Goal: Information Seeking & Learning: Learn about a topic

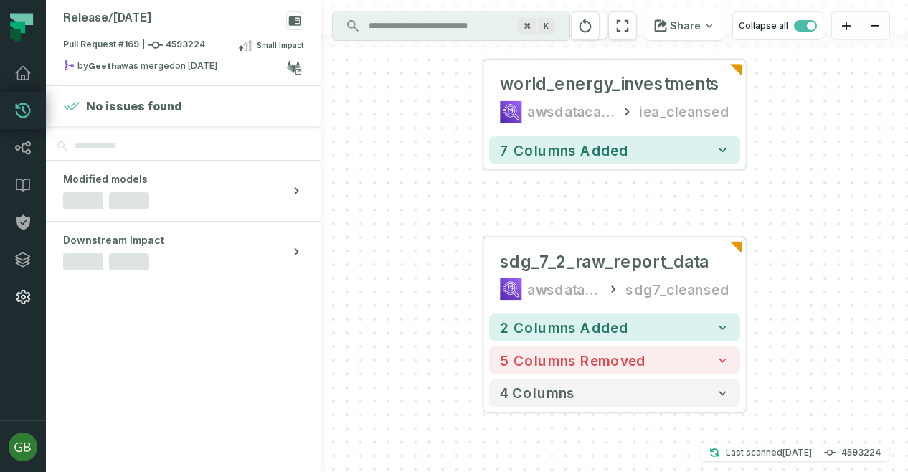
click at [15, 290] on icon at bounding box center [22, 296] width 17 height 17
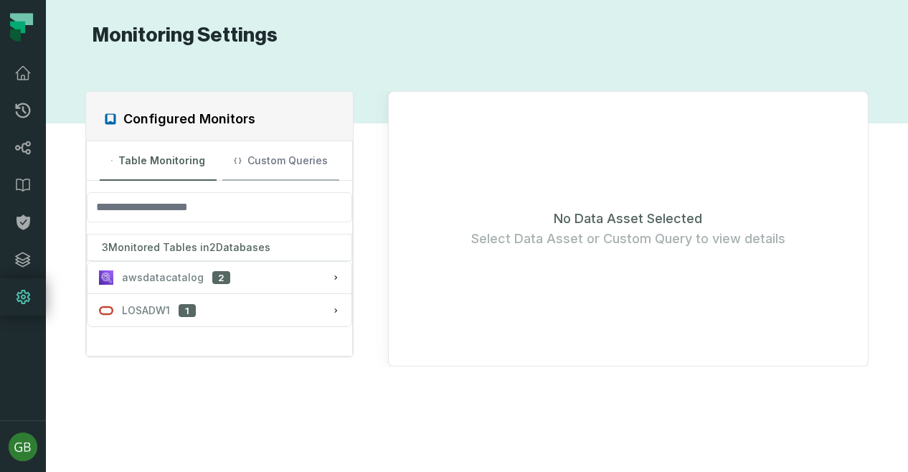
click at [286, 160] on button "Custom Queries" at bounding box center [280, 160] width 117 height 39
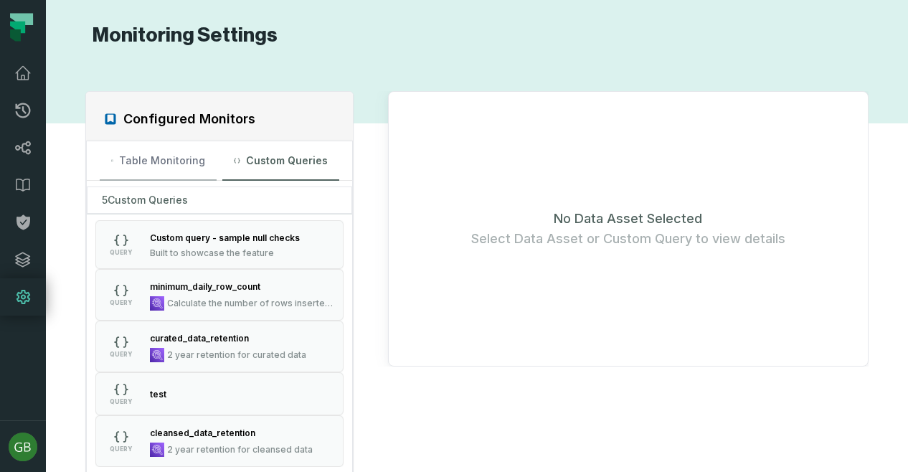
click at [189, 167] on button "Table Monitoring" at bounding box center [158, 160] width 117 height 39
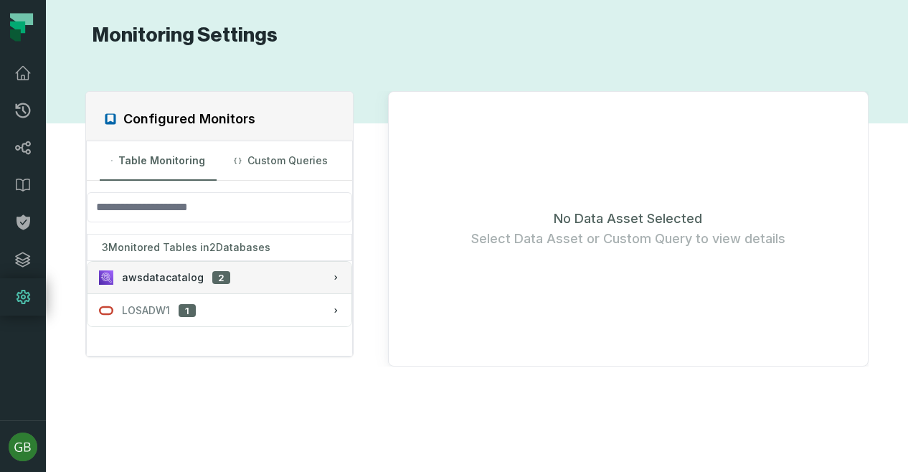
click at [318, 270] on div "awsdatacatalog 2" at bounding box center [219, 277] width 241 height 14
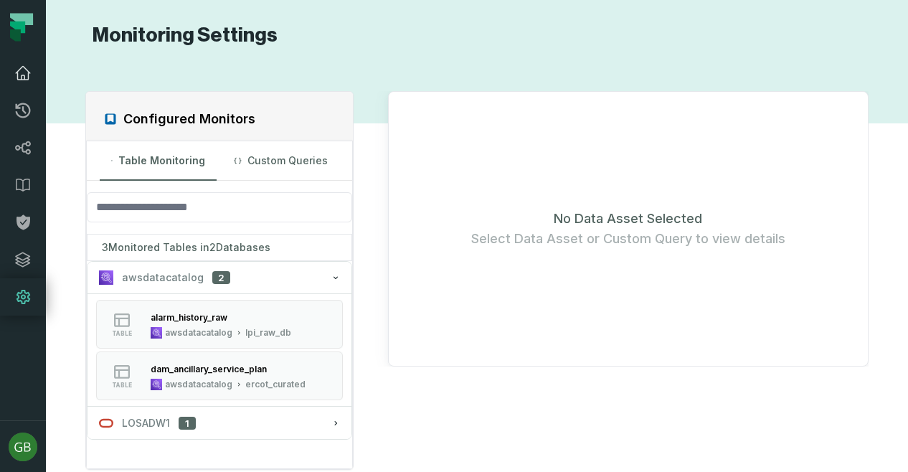
click at [22, 80] on icon at bounding box center [22, 73] width 17 height 17
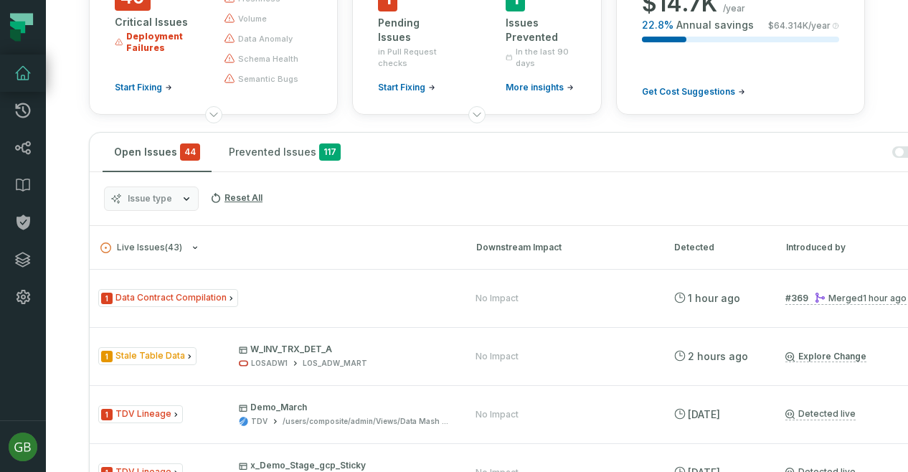
scroll to position [253, 0]
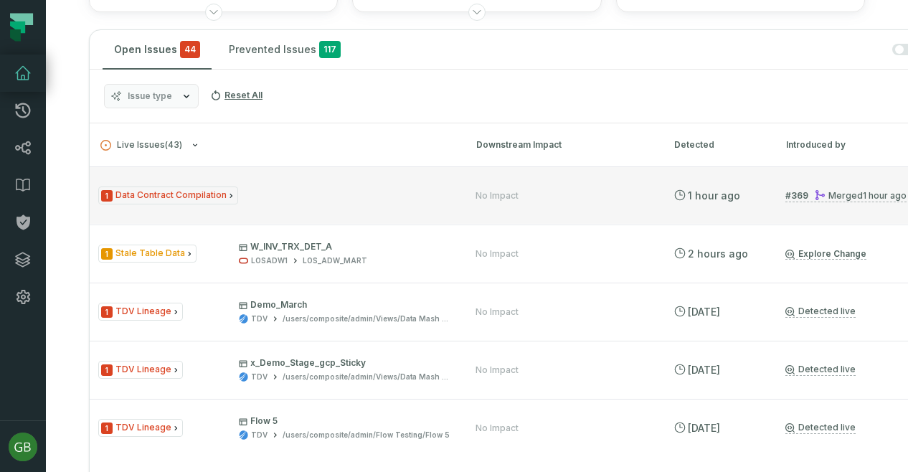
click at [214, 190] on span "1 Data Contract Compilation" at bounding box center [168, 195] width 140 height 18
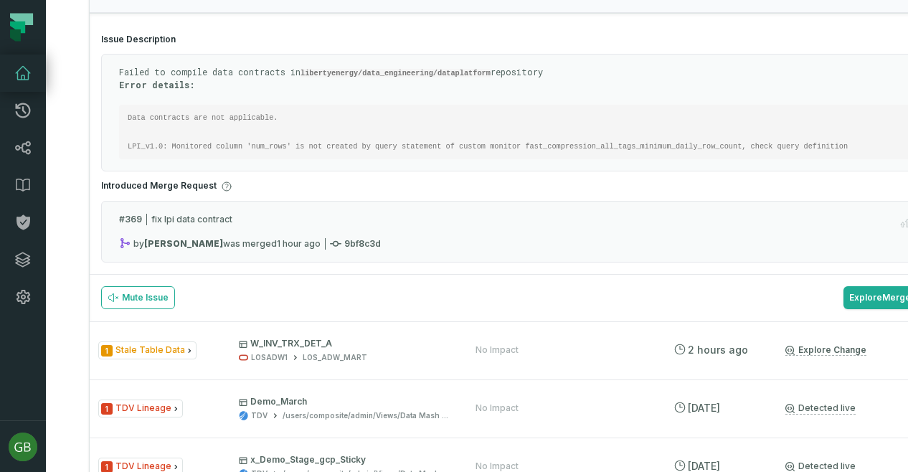
scroll to position [465, 0]
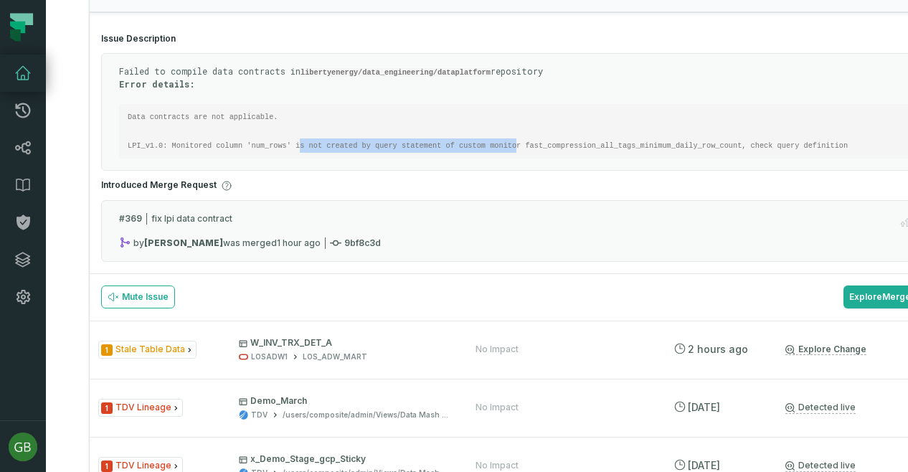
drag, startPoint x: 284, startPoint y: 143, endPoint x: 482, endPoint y: 149, distance: 198.0
click at [482, 149] on pre "Data contracts are not applicable. LPI_v1.0: Monitored column 'num_rows' is not…" at bounding box center [526, 131] width 814 height 54
click at [409, 189] on section "Issue Description Failed to compile data contracts in libertyenergy/data_engine…" at bounding box center [537, 148] width 895 height 252
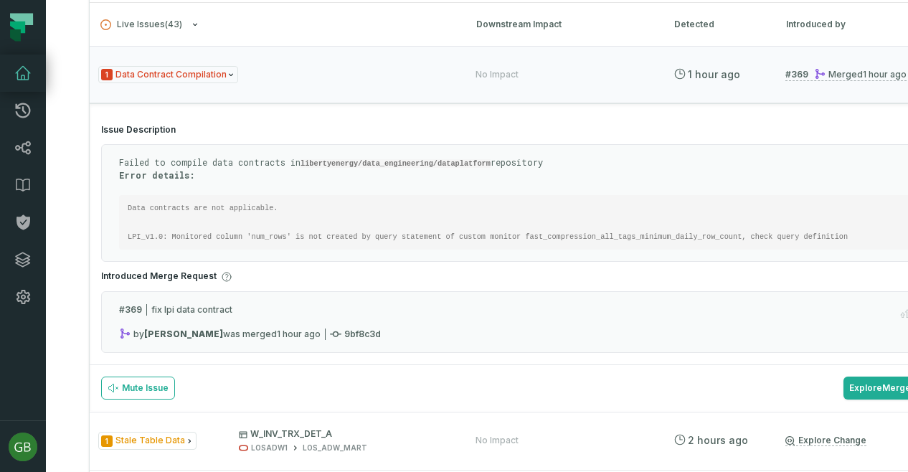
scroll to position [373, 0]
click at [229, 210] on code "Data contracts are not applicable. LPI_v1.0: Monitored column 'num_rows' is not…" at bounding box center [488, 222] width 720 height 37
drag, startPoint x: 282, startPoint y: 237, endPoint x: 493, endPoint y: 249, distance: 210.5
click at [493, 249] on div "Failed to compile data contracts in libertyenergy/data_engineering/dataplatform…" at bounding box center [537, 204] width 873 height 118
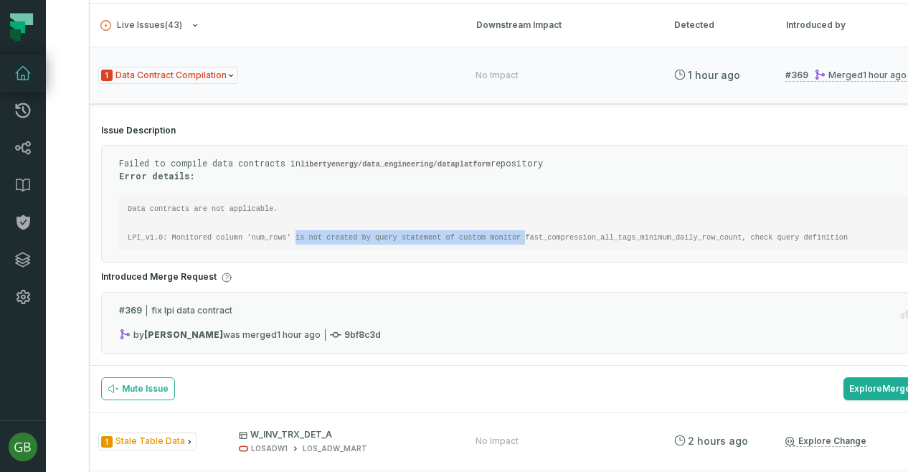
click at [493, 249] on div "Failed to compile data contracts in libertyenergy/data_engineering/dataplatform…" at bounding box center [537, 204] width 873 height 118
click at [557, 232] on code "Data contracts are not applicable. LPI_v1.0: Monitored column 'num_rows' is not…" at bounding box center [488, 222] width 720 height 37
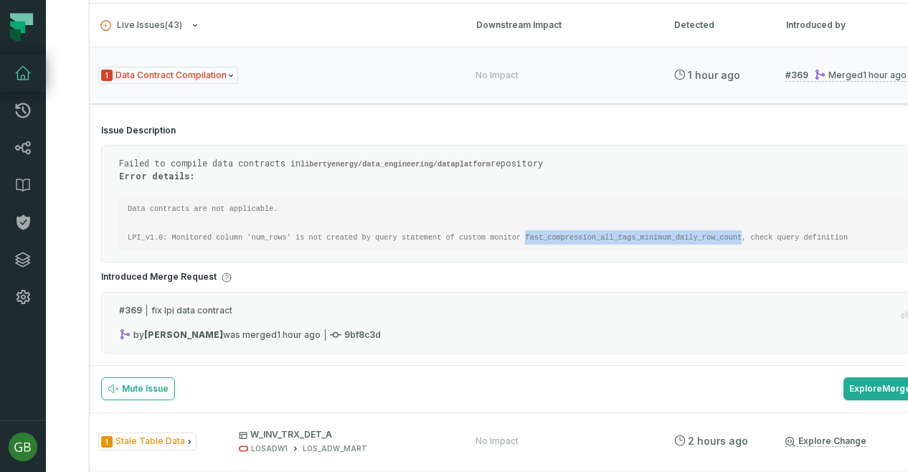
click at [557, 232] on code "Data contracts are not applicable. LPI_v1.0: Monitored column 'num_rows' is not…" at bounding box center [488, 222] width 720 height 37
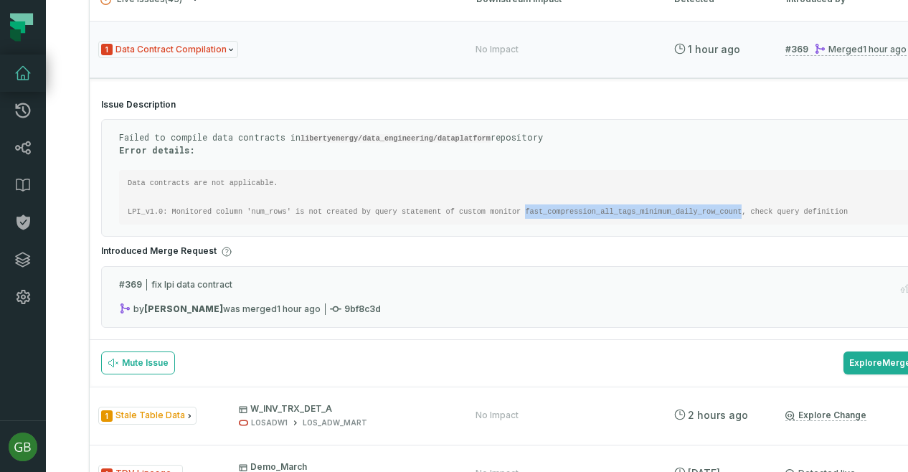
scroll to position [389, 0]
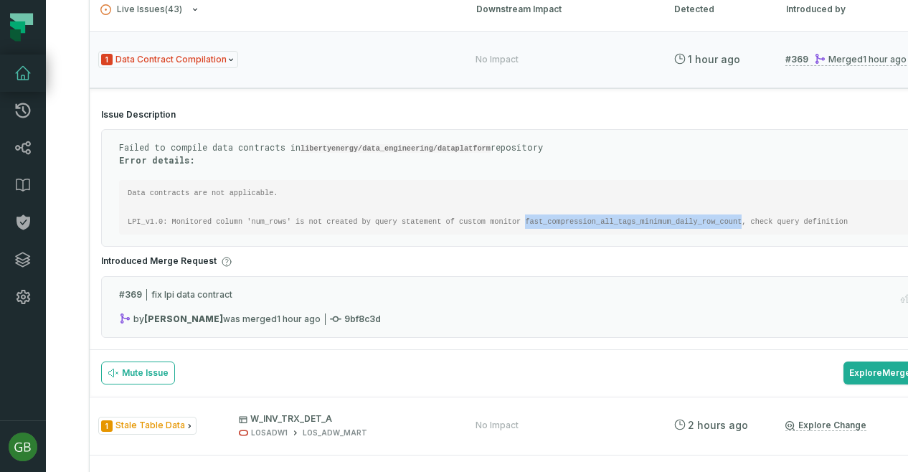
copy code "fast_compression_all_tags_minimum_daily_row_count"
click at [258, 221] on code "Data contracts are not applicable. LPI_v1.0: Monitored column 'num_rows' is not…" at bounding box center [488, 207] width 720 height 37
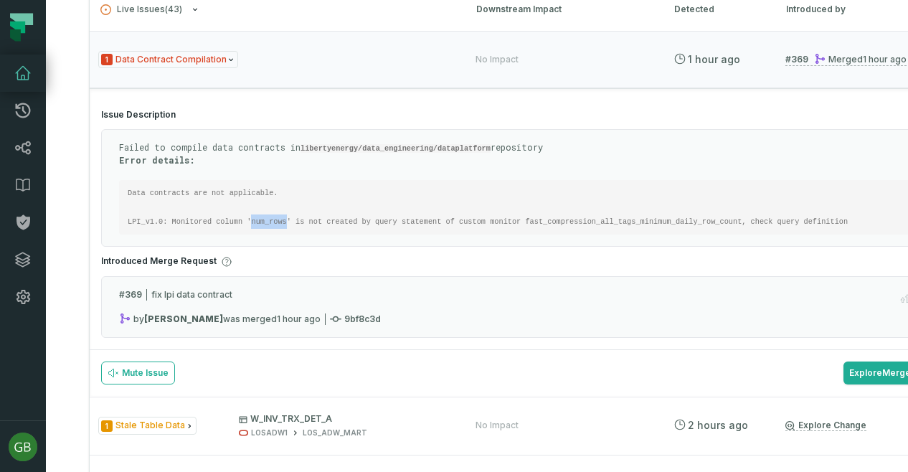
click at [258, 221] on code "Data contracts are not applicable. LPI_v1.0: Monitored column 'num_rows' is not…" at bounding box center [488, 207] width 720 height 37
click at [298, 214] on code "Data contracts are not applicable. LPI_v1.0: Monitored column 'num_rows' is not…" at bounding box center [488, 207] width 720 height 37
drag, startPoint x: 366, startPoint y: 220, endPoint x: 464, endPoint y: 219, distance: 98.2
click at [464, 219] on code "Data contracts are not applicable. LPI_v1.0: Monitored column 'num_rows' is not…" at bounding box center [488, 207] width 720 height 37
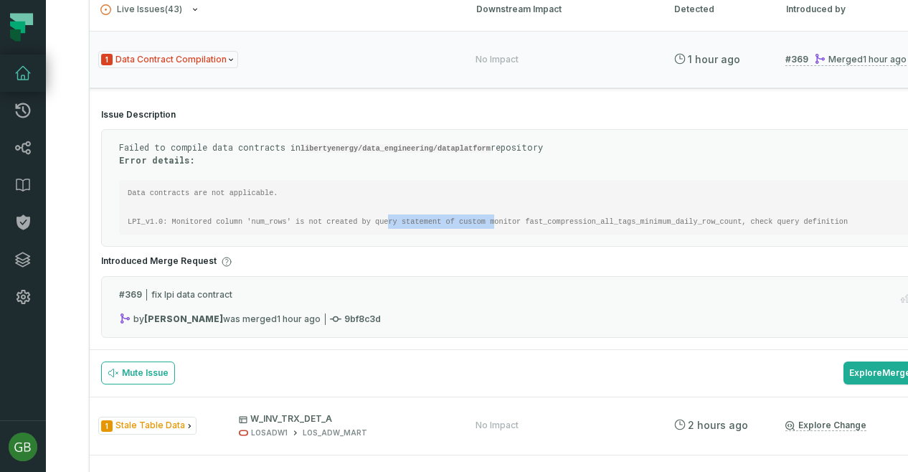
click at [462, 234] on div "Failed to compile data contracts in libertyenergy/data_engineering/dataplatform…" at bounding box center [537, 188] width 873 height 118
click at [538, 217] on code "Data contracts are not applicable. LPI_v1.0: Monitored column 'num_rows' is not…" at bounding box center [488, 207] width 720 height 37
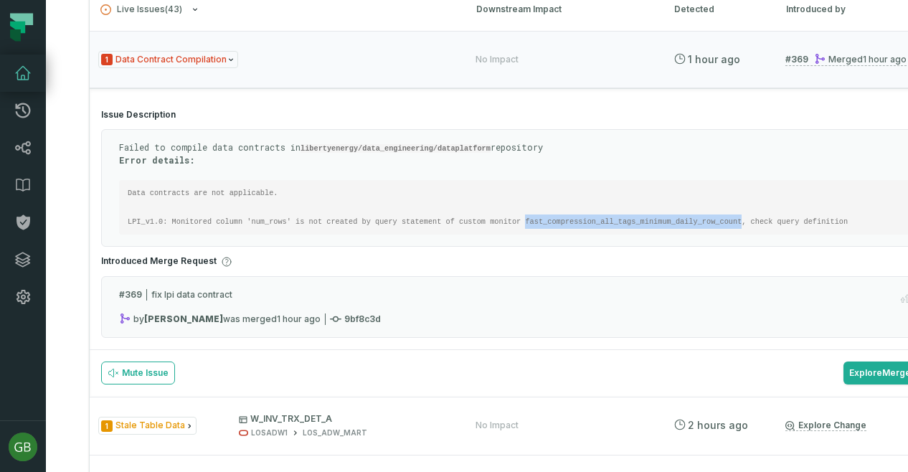
click at [538, 217] on code "Data contracts are not applicable. LPI_v1.0: Monitored column 'num_rows' is not…" at bounding box center [488, 207] width 720 height 37
copy code "fast_compression_all_tags_minimum_daily_row_count"
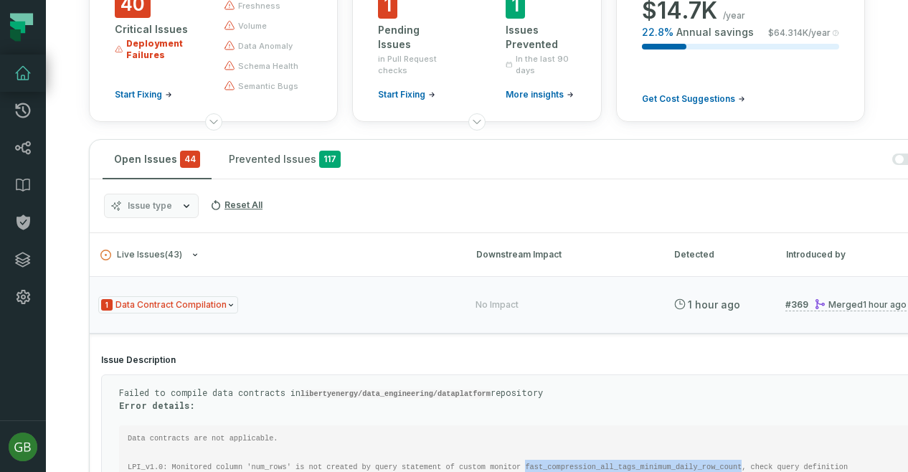
scroll to position [143, 0]
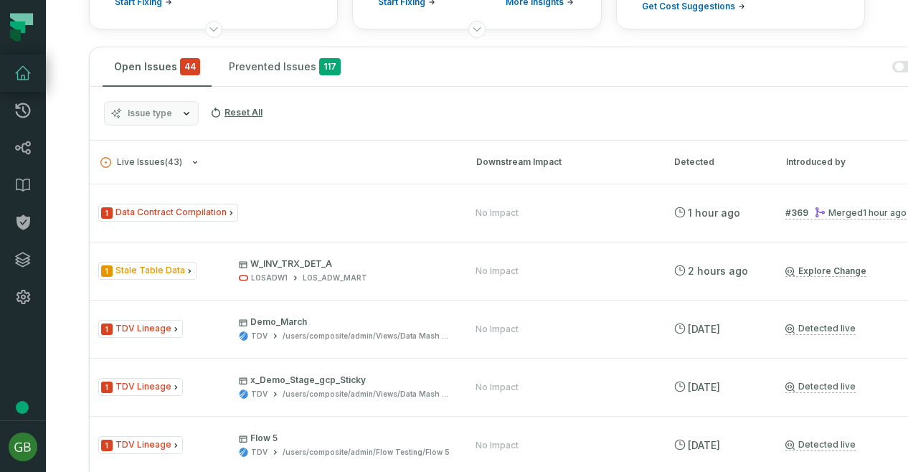
scroll to position [237, 0]
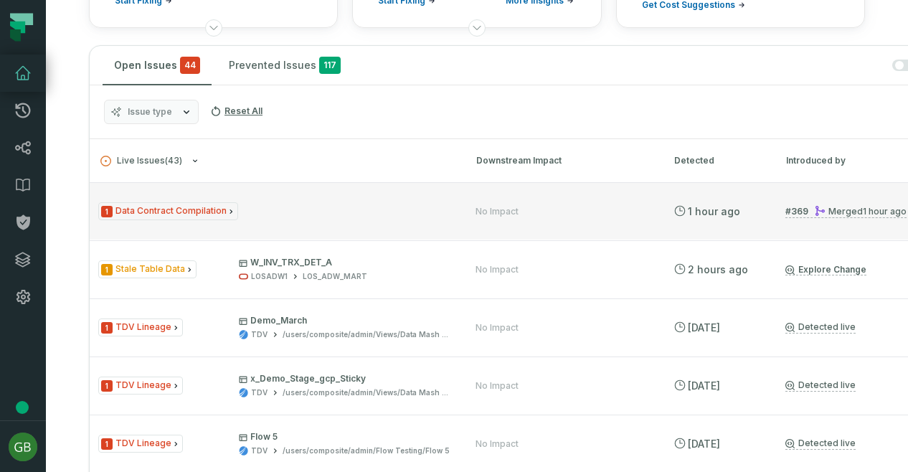
click at [227, 208] on icon "Issue Type" at bounding box center [231, 211] width 9 height 9
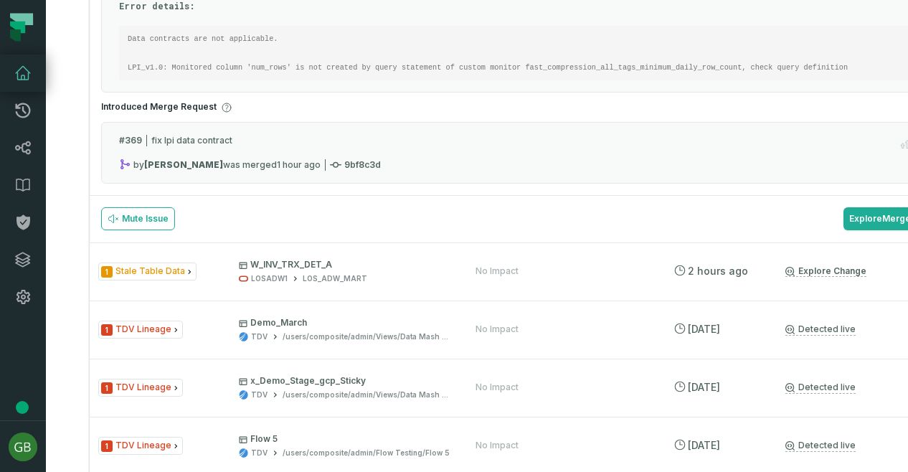
scroll to position [533, 0]
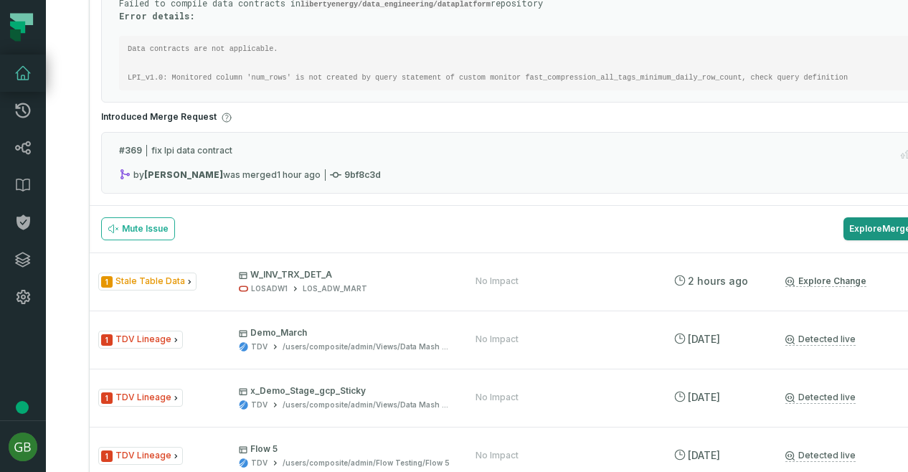
click at [884, 230] on link "Explore Merge Requests" at bounding box center [908, 228] width 130 height 23
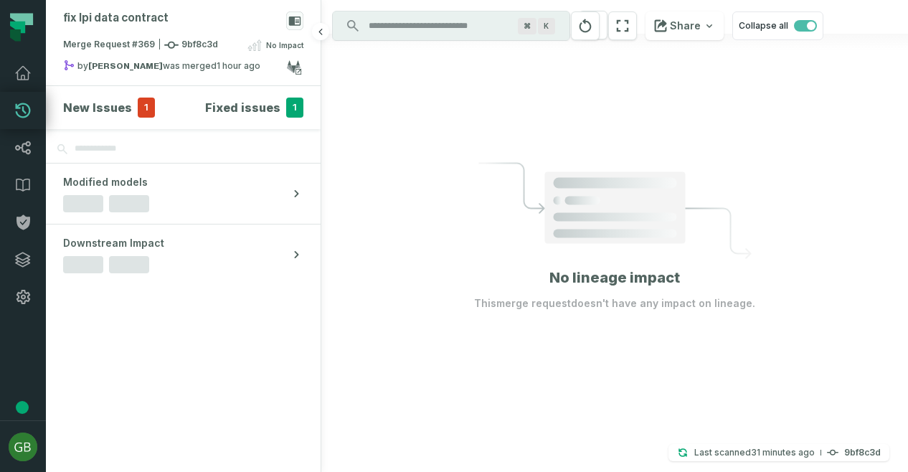
click at [148, 105] on span "1" at bounding box center [146, 108] width 17 height 20
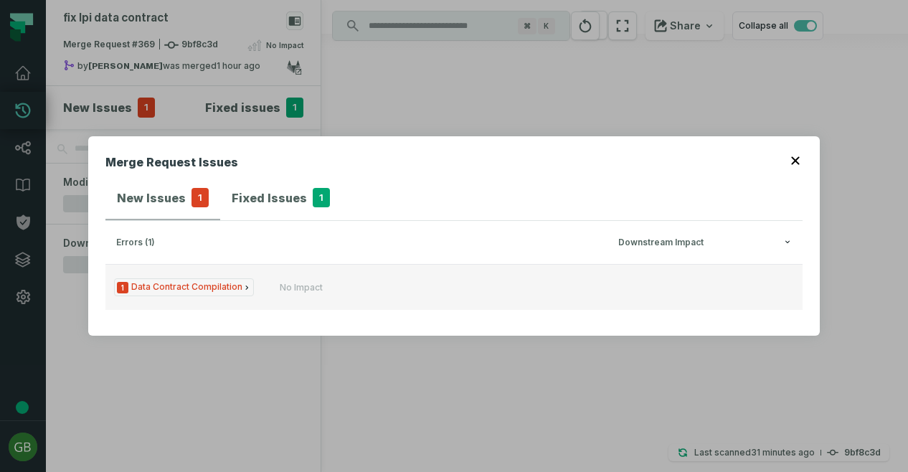
click at [228, 288] on span "1 Data Contract Compilation" at bounding box center [184, 287] width 140 height 18
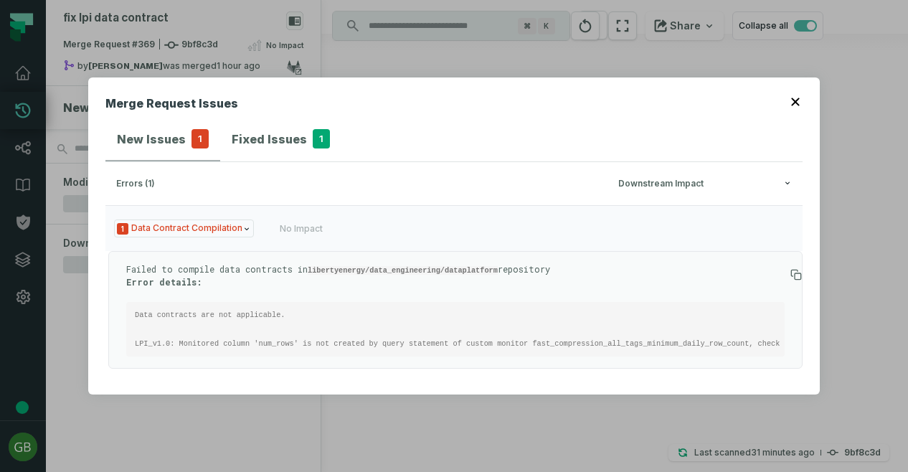
click at [354, 336] on code "Data contracts are not applicable. LPI_v1.0: Monitored column 'num_rows' is not…" at bounding box center [495, 328] width 720 height 37
click at [272, 130] on h4 "Fixed Issues" at bounding box center [269, 138] width 75 height 17
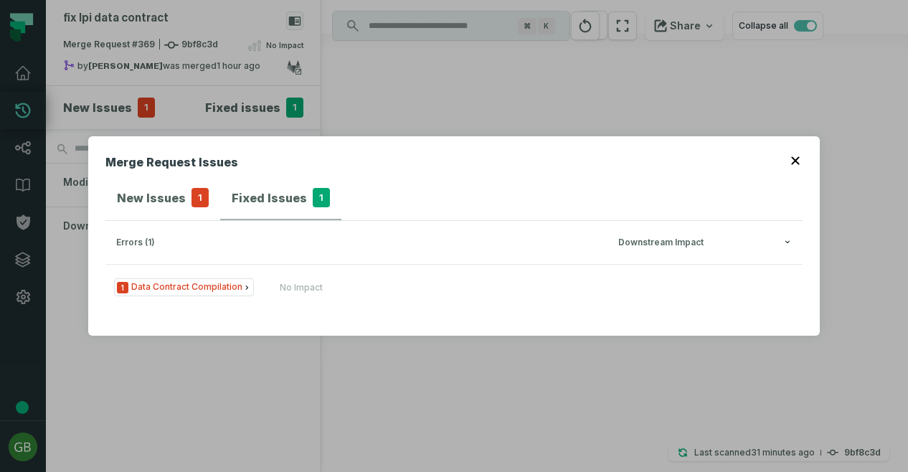
click at [277, 191] on h4 "Fixed Issues" at bounding box center [269, 197] width 75 height 17
click at [144, 240] on div "errors (1)" at bounding box center [362, 242] width 493 height 11
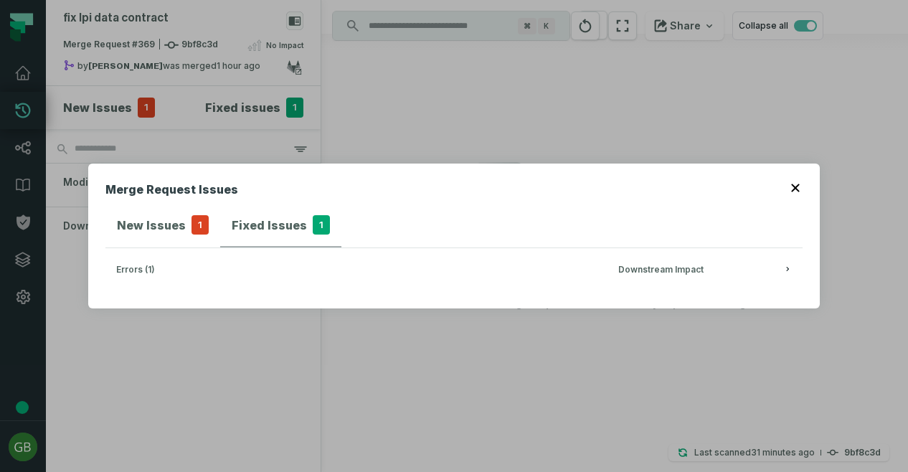
click at [261, 223] on h4 "Fixed Issues" at bounding box center [269, 225] width 75 height 17
click at [258, 234] on button "Fixed Issues 1" at bounding box center [280, 226] width 121 height 44
click at [123, 274] on div "errors (1)" at bounding box center [362, 270] width 493 height 11
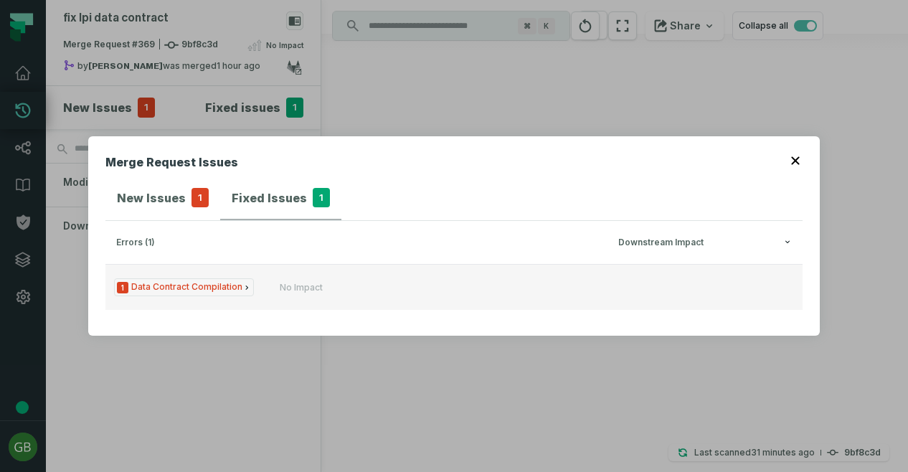
click at [230, 286] on span "1 Data Contract Compilation" at bounding box center [184, 287] width 140 height 18
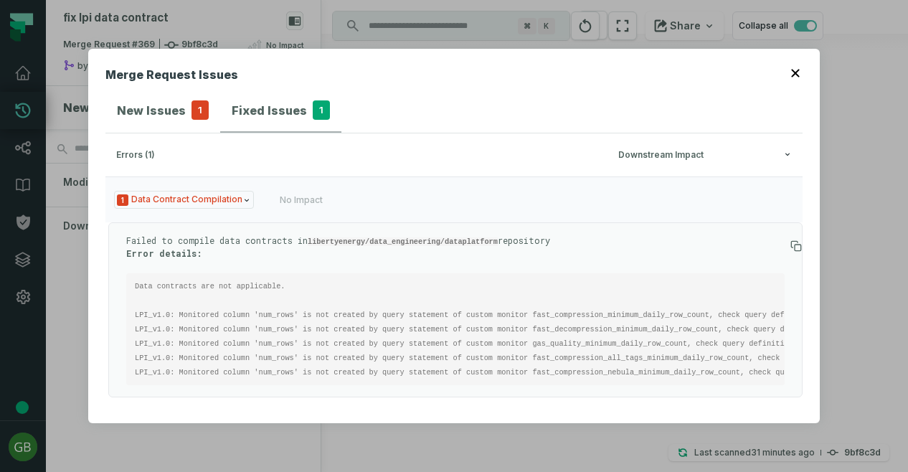
scroll to position [18, 0]
drag, startPoint x: 305, startPoint y: 353, endPoint x: 482, endPoint y: 346, distance: 176.5
click at [482, 346] on pre "Data contracts are not applicable. LPI_v1.0: Monitored column 'num_rows' is not…" at bounding box center [455, 329] width 658 height 112
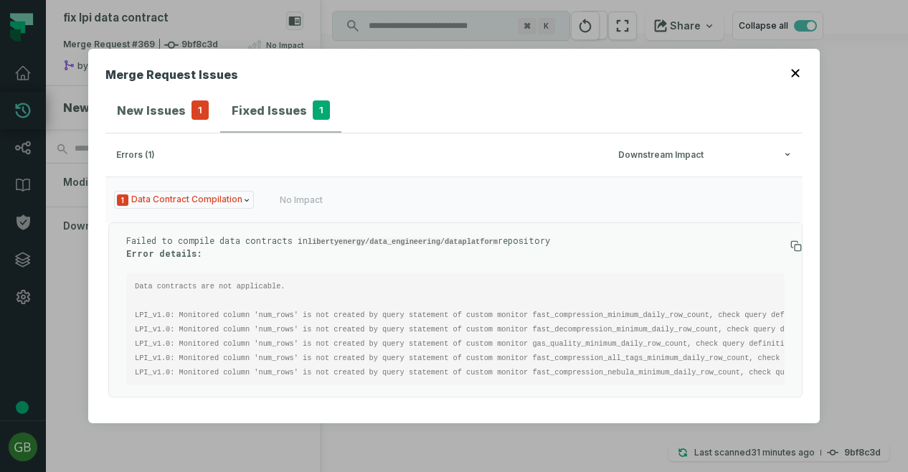
click at [159, 113] on h4 "New Issues" at bounding box center [151, 110] width 69 height 17
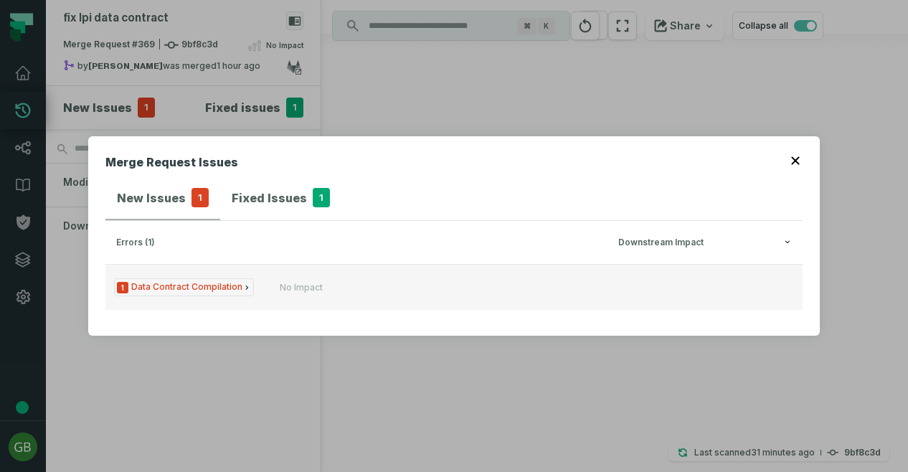
click at [215, 287] on span "1 Data Contract Compilation" at bounding box center [184, 287] width 140 height 18
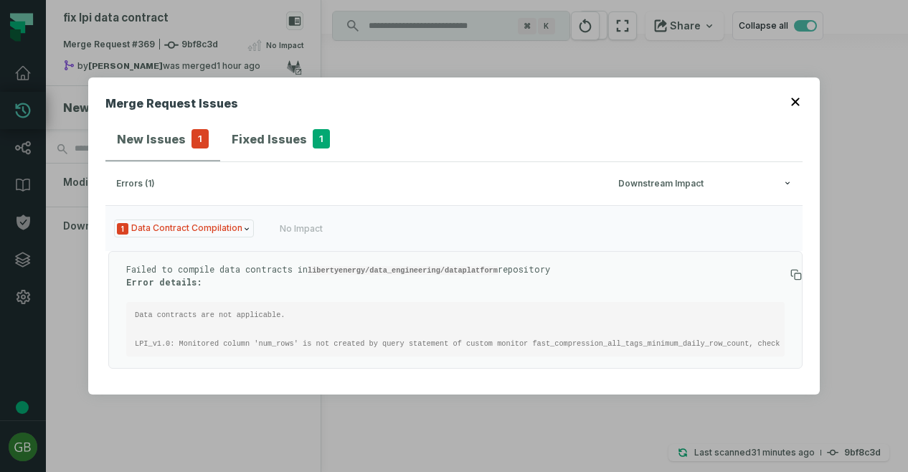
click at [599, 333] on code "Data contracts are not applicable. LPI_v1.0: Monitored column 'num_rows' is not…" at bounding box center [495, 328] width 720 height 37
copy code "fast_compression_all_tags_minimum_daily_row_count"
click at [792, 98] on icon "button" at bounding box center [795, 102] width 8 height 8
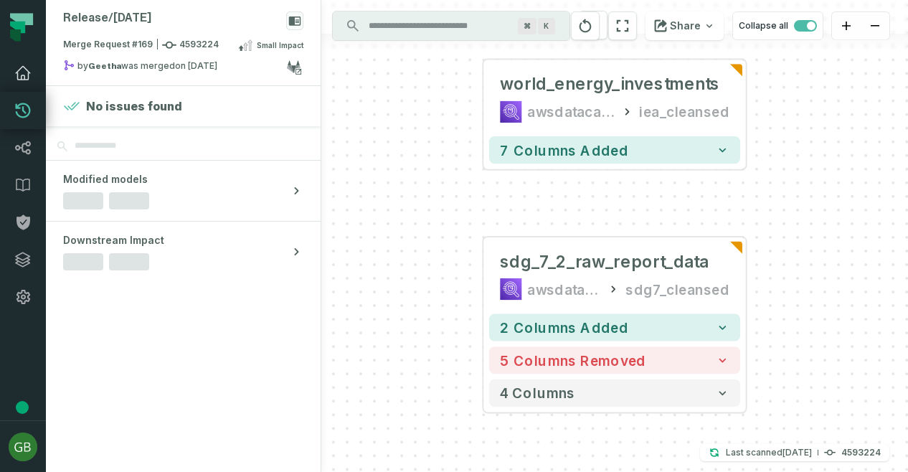
click at [24, 67] on icon at bounding box center [22, 73] width 17 height 17
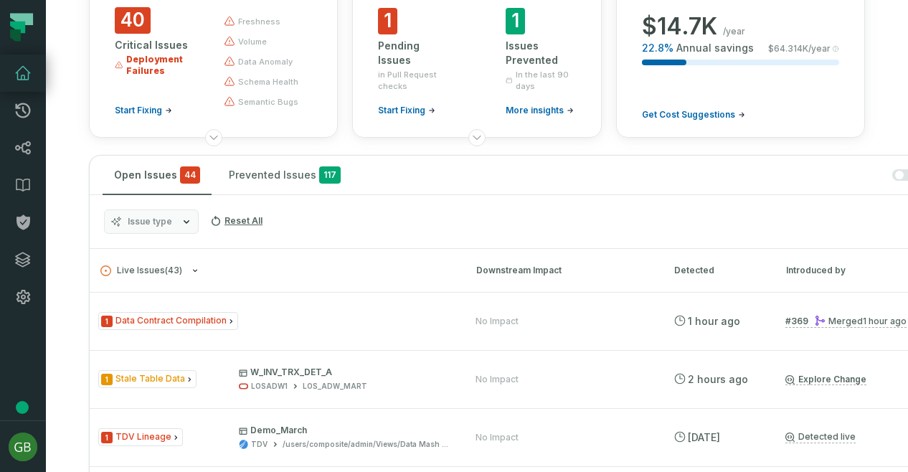
scroll to position [130, 0]
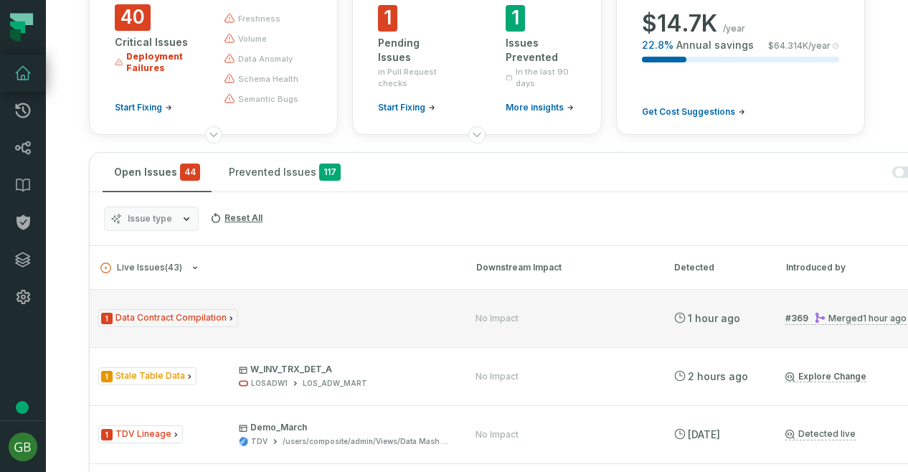
click at [214, 319] on span "1 Data Contract Compilation" at bounding box center [168, 318] width 140 height 18
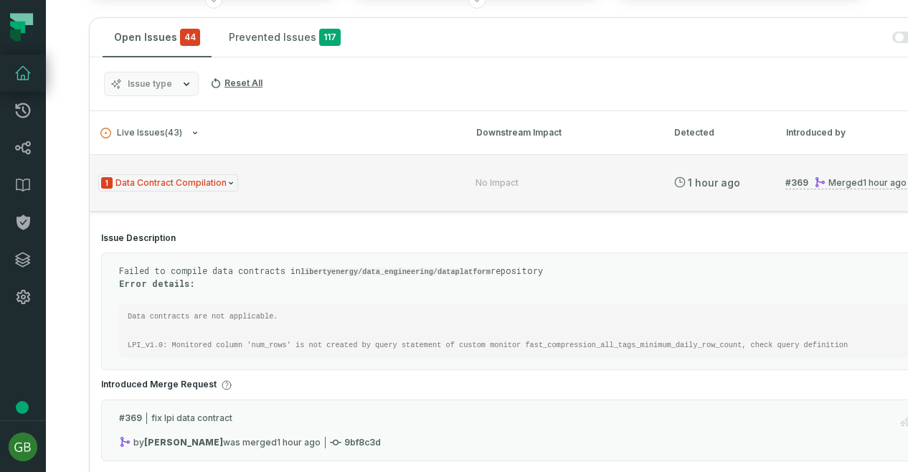
scroll to position [328, 0]
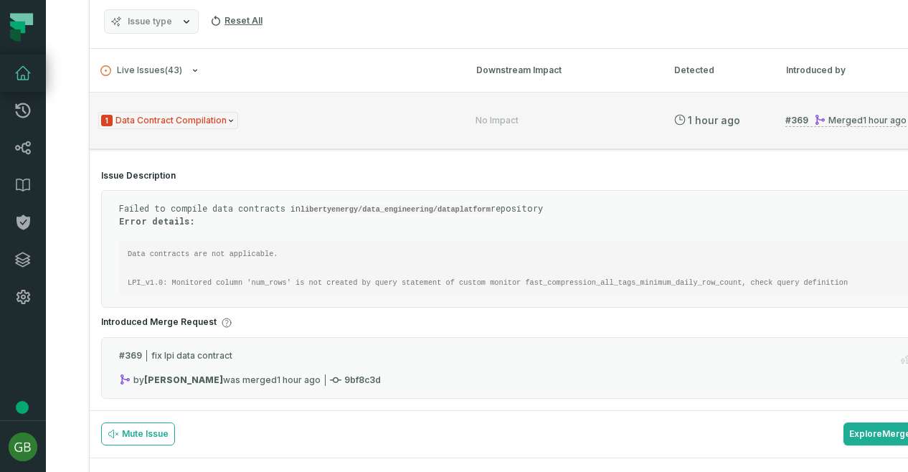
click at [828, 123] on div "Merged 10/1/2025, 9:13:16 AM" at bounding box center [860, 120] width 92 height 11
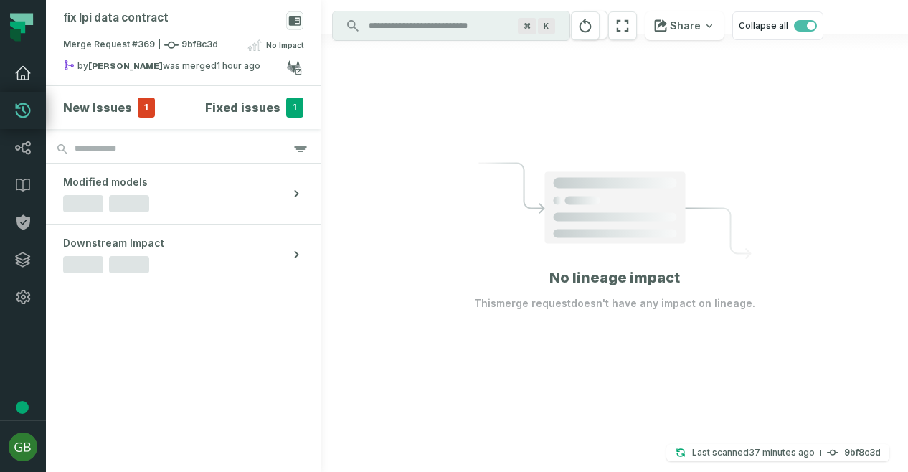
click at [26, 72] on icon at bounding box center [22, 73] width 17 height 17
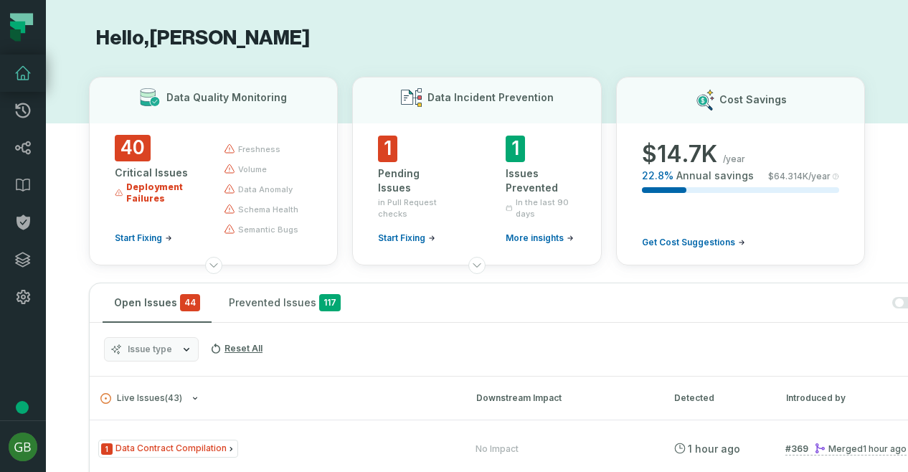
scroll to position [230, 0]
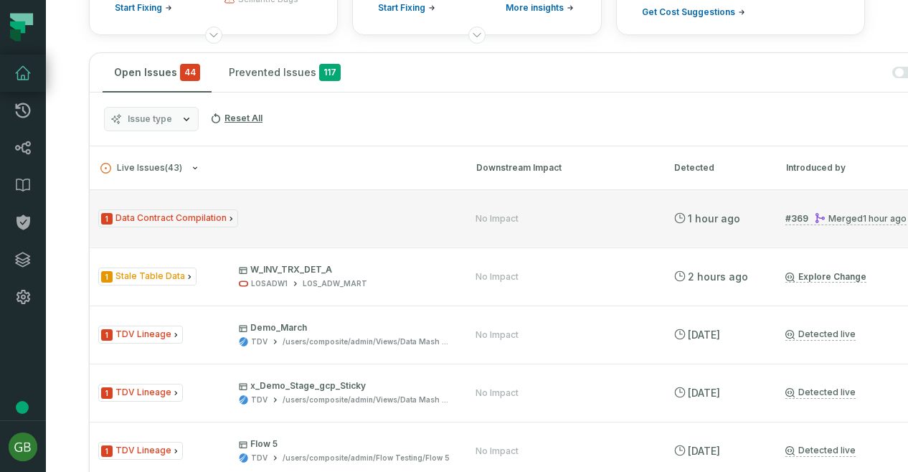
click at [214, 214] on span "1 Data Contract Compilation" at bounding box center [168, 218] width 140 height 18
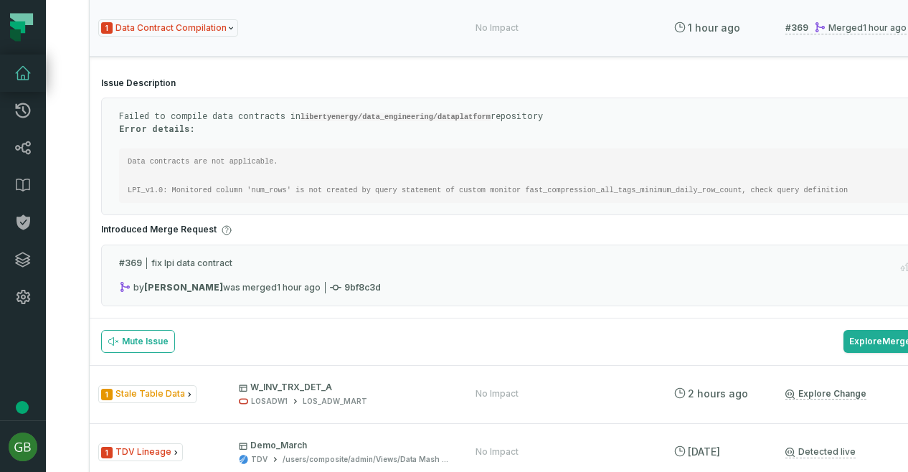
scroll to position [437, 0]
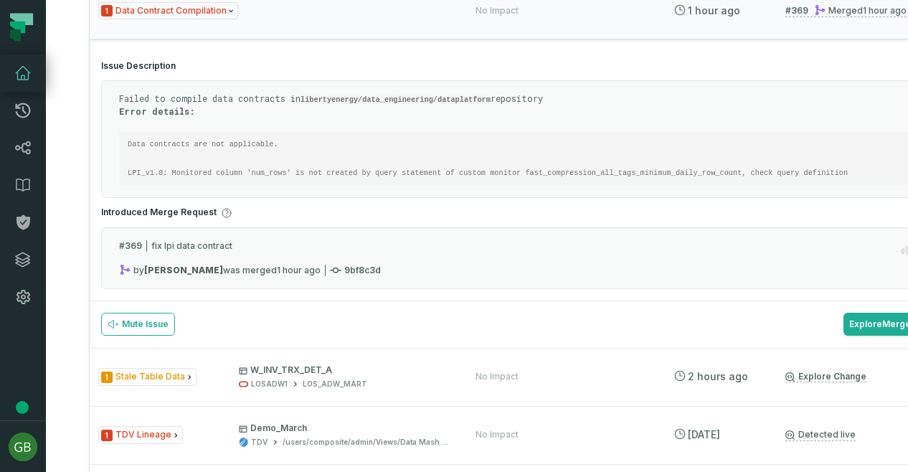
click at [28, 77] on icon at bounding box center [23, 73] width 14 height 13
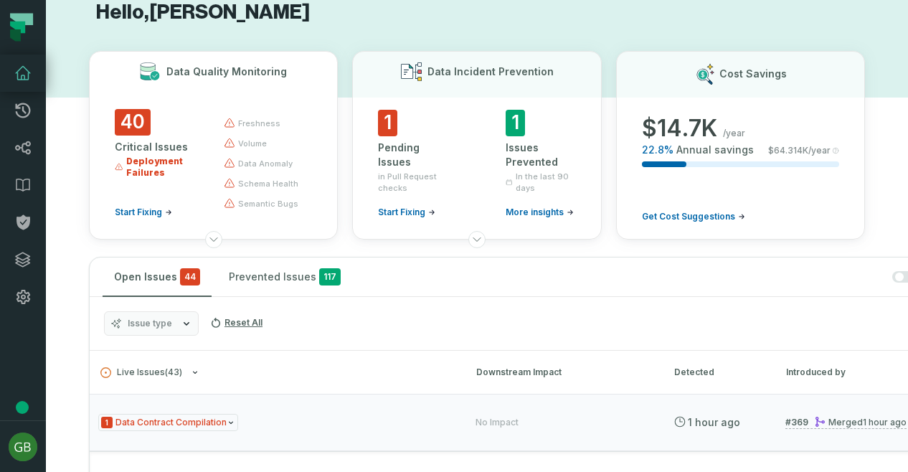
click at [151, 164] on span "Deployment Failures" at bounding box center [162, 167] width 72 height 23
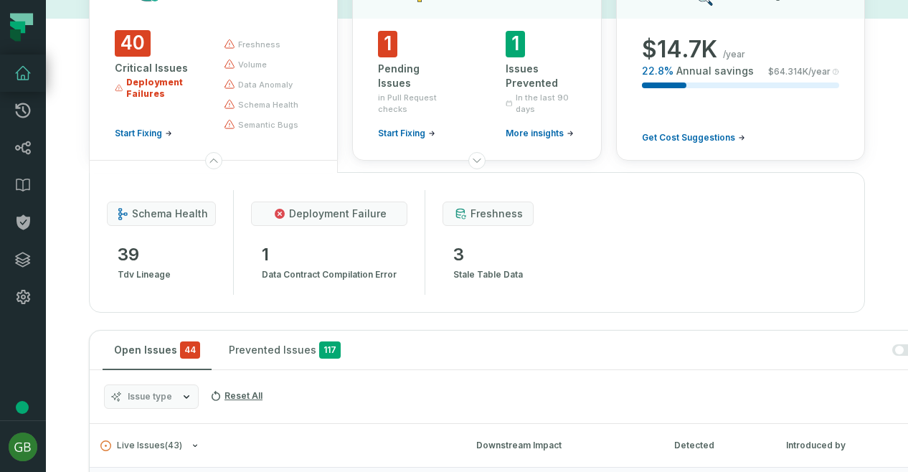
scroll to position [100, 0]
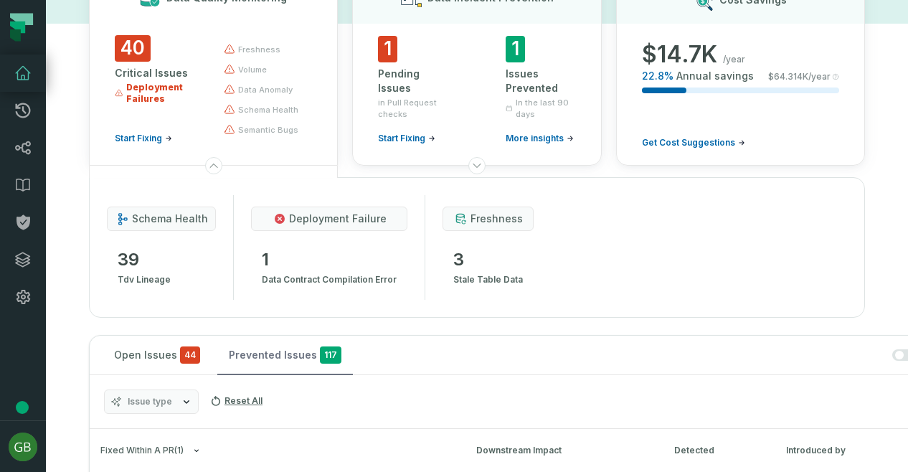
click at [303, 359] on button "Prevented Issues 117" at bounding box center [285, 355] width 136 height 39
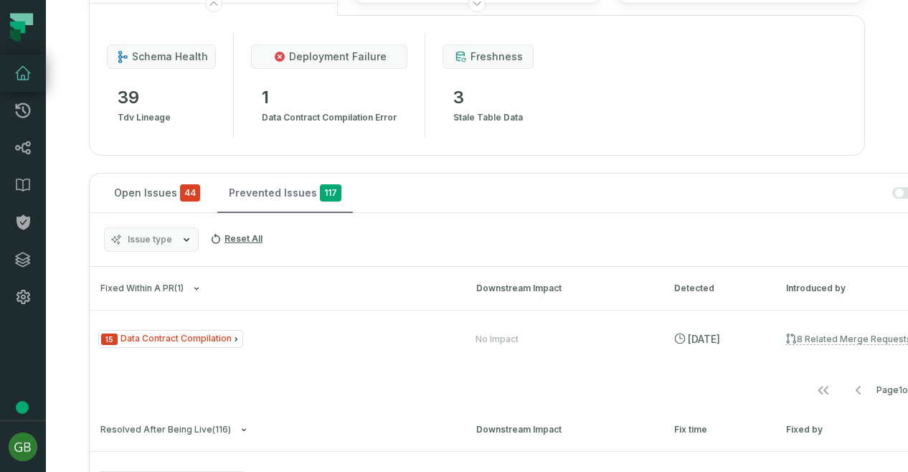
scroll to position [260, 0]
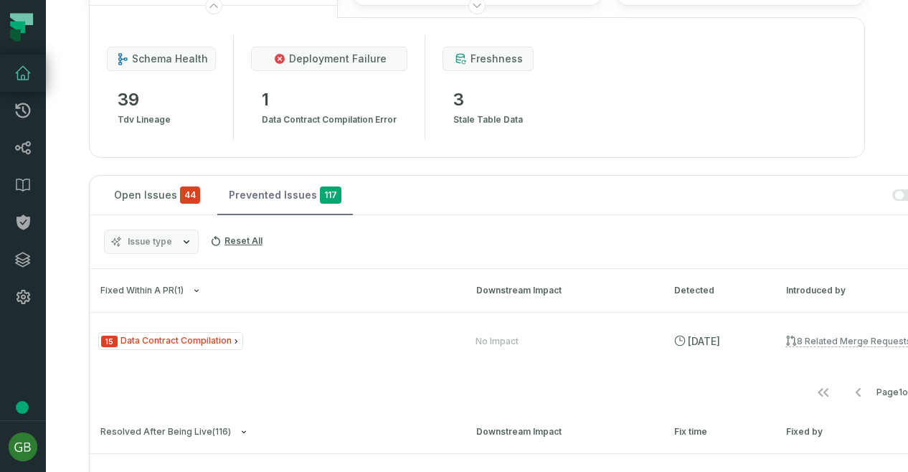
click at [255, 194] on button "Prevented Issues 117" at bounding box center [285, 195] width 136 height 39
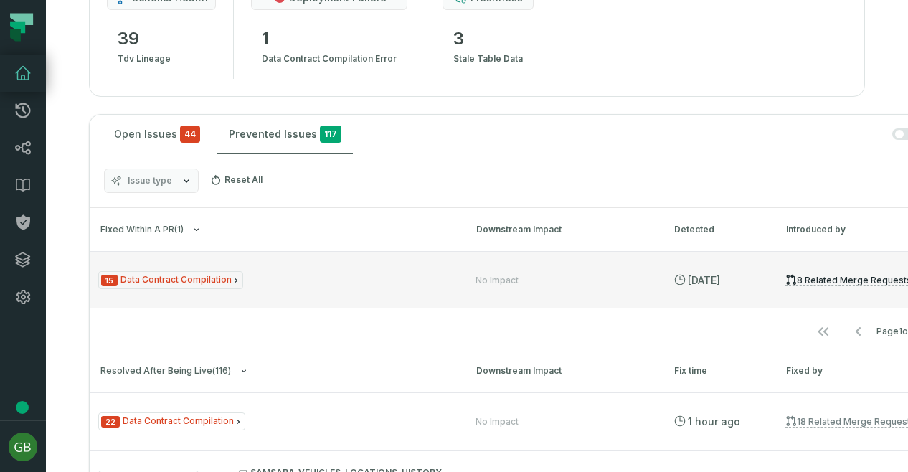
scroll to position [321, 0]
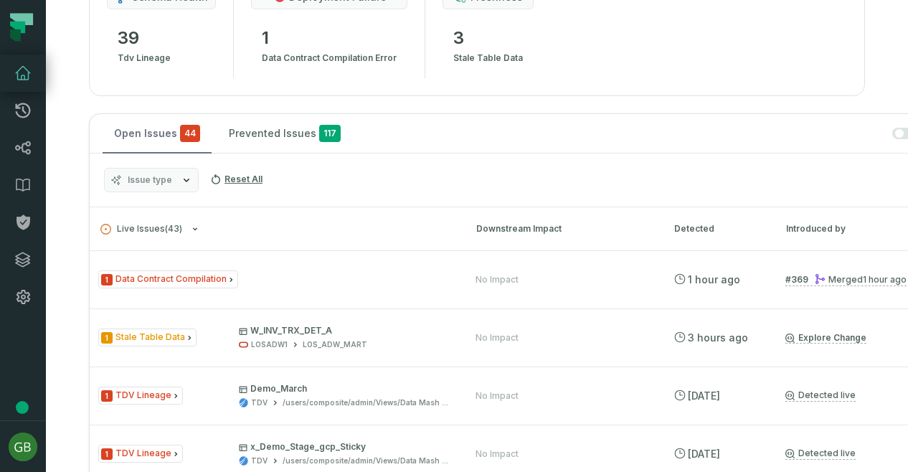
click at [141, 139] on button "Open Issues 44" at bounding box center [157, 133] width 109 height 39
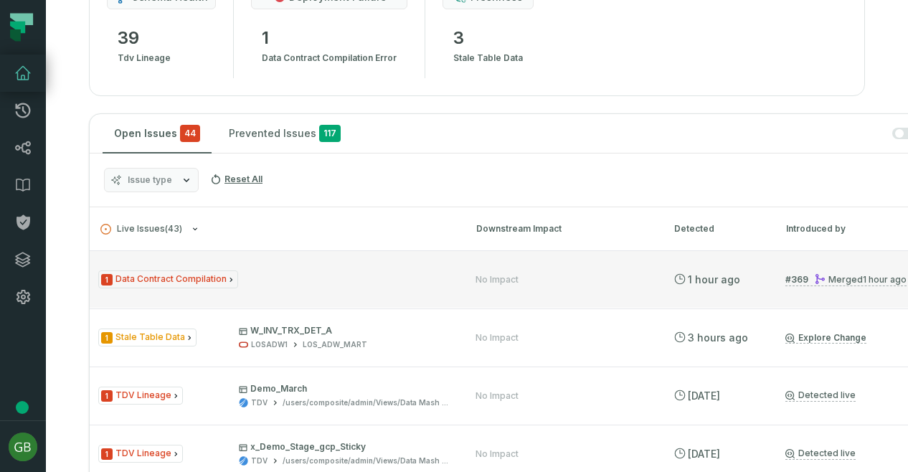
click at [214, 276] on span "1 Data Contract Compilation" at bounding box center [168, 279] width 140 height 18
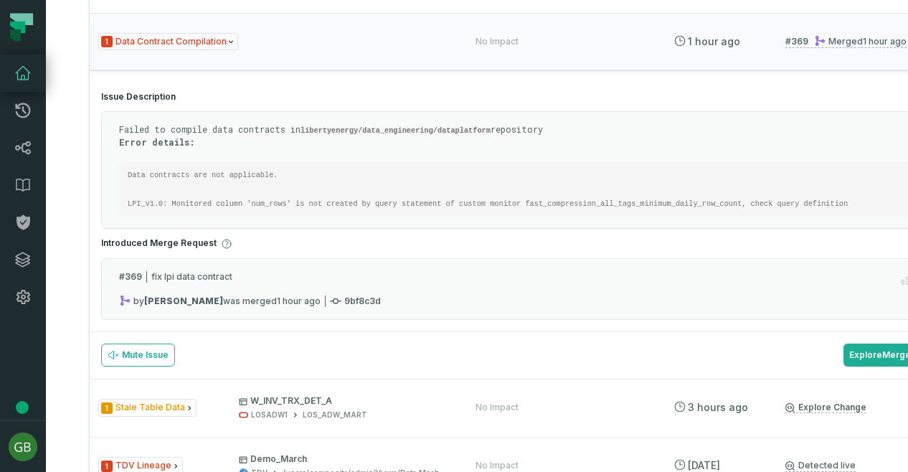
scroll to position [559, 0]
